Goal: Use online tool/utility: Utilize a website feature to perform a specific function

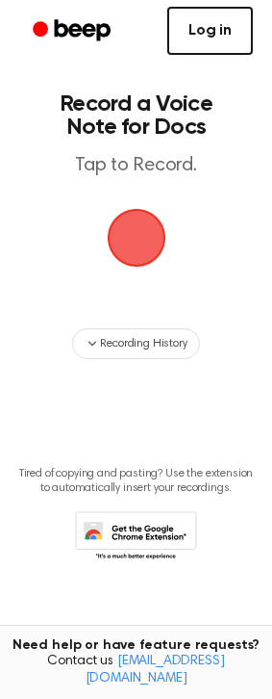
click at [201, 25] on link "Log in" at bounding box center [210, 31] width 86 height 48
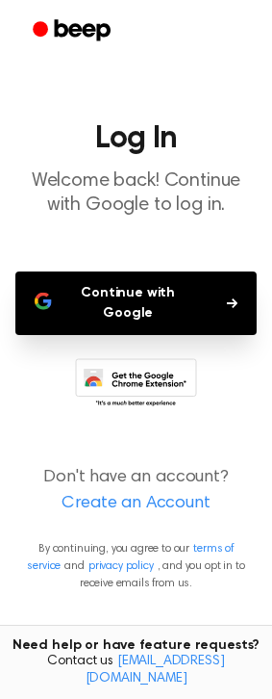
scroll to position [77, 0]
click at [188, 335] on button "Continue with Google" at bounding box center [136, 303] width 242 height 64
click at [227, 309] on icon "button" at bounding box center [232, 303] width 11 height 12
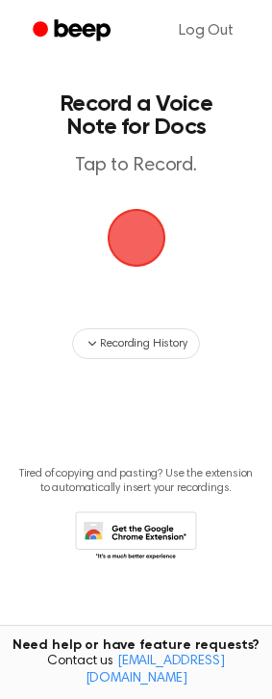
click at [158, 268] on span "button" at bounding box center [136, 238] width 59 height 59
click at [153, 283] on span "button" at bounding box center [135, 237] width 90 height 90
click at [141, 284] on span "button" at bounding box center [136, 238] width 92 height 92
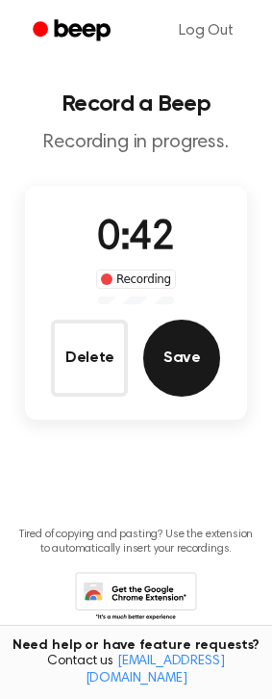
click at [216, 397] on button "Save" at bounding box center [181, 358] width 77 height 77
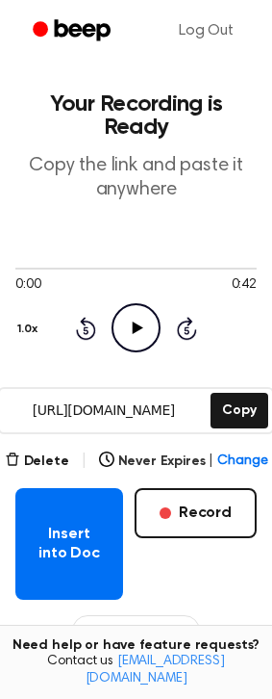
click at [134, 334] on icon at bounding box center [138, 327] width 11 height 13
click at [141, 352] on icon "Pause Audio" at bounding box center [136, 327] width 49 height 49
click at [135, 334] on icon at bounding box center [138, 327] width 11 height 13
click at [124, 275] on div at bounding box center [136, 267] width 242 height 15
click at [129, 352] on icon "Pause Audio" at bounding box center [136, 327] width 49 height 49
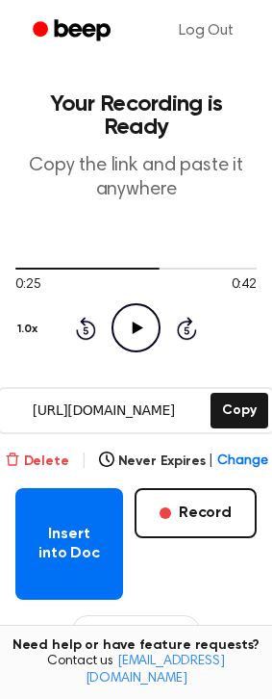
click at [6, 472] on button "Delete" at bounding box center [37, 461] width 64 height 20
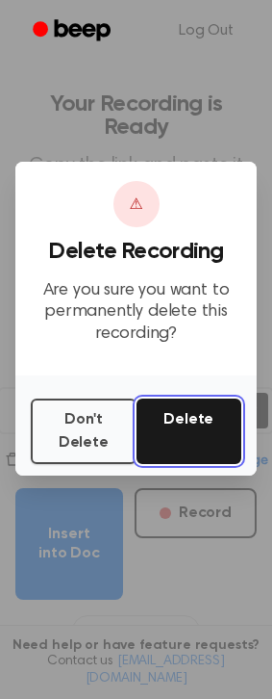
click at [155, 464] on button "Delete" at bounding box center [190, 430] width 106 height 65
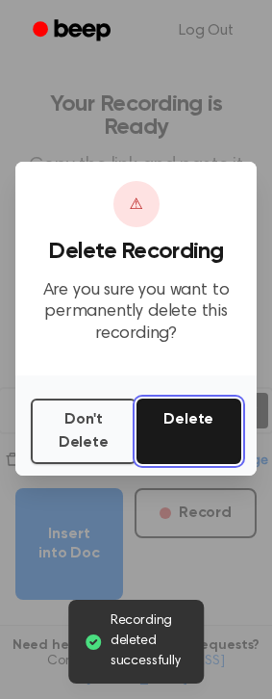
click at [201, 464] on button "Delete" at bounding box center [190, 430] width 106 height 65
